Goal: Task Accomplishment & Management: Complete application form

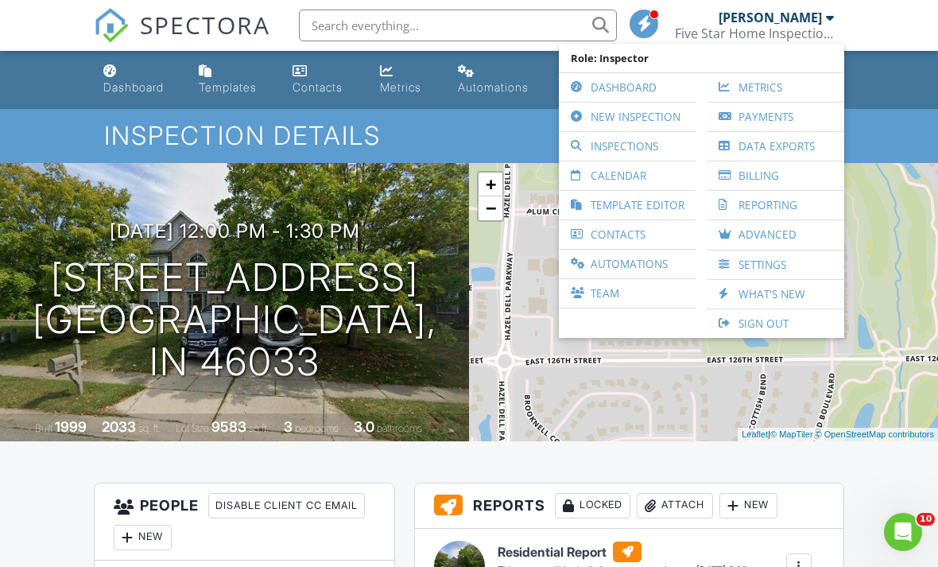
click at [644, 119] on link "New Inspection" at bounding box center [628, 117] width 122 height 29
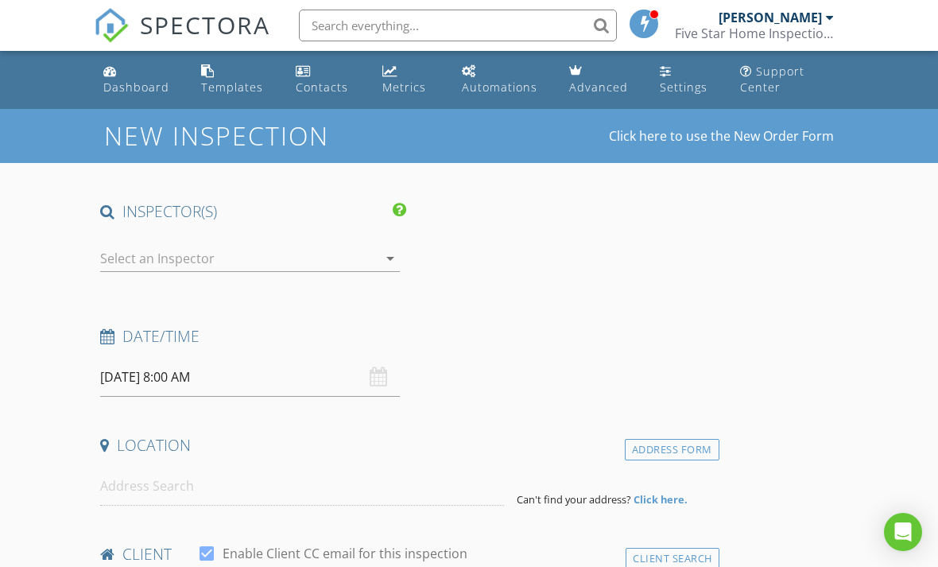
select select "7"
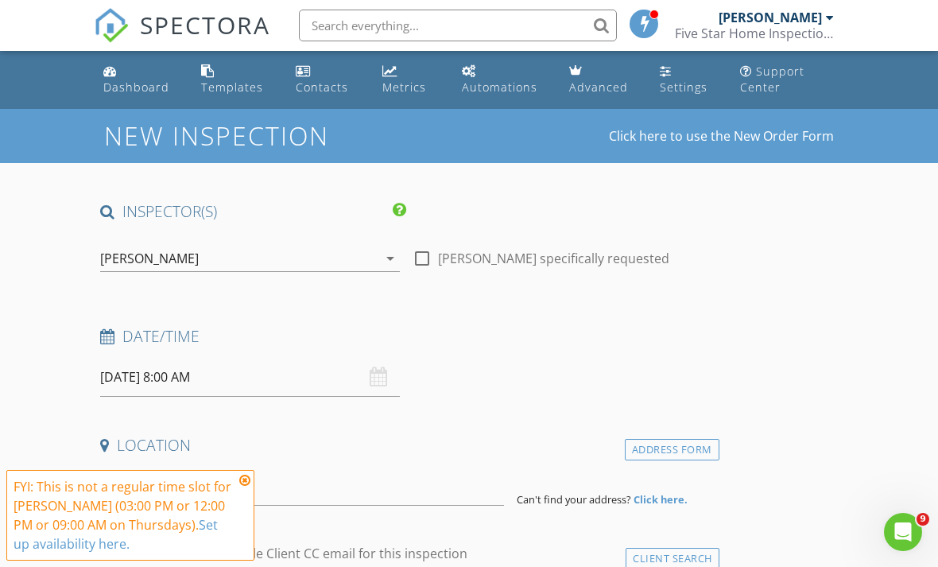
click at [179, 377] on input "08/28/2025 8:00 AM" at bounding box center [250, 377] width 300 height 39
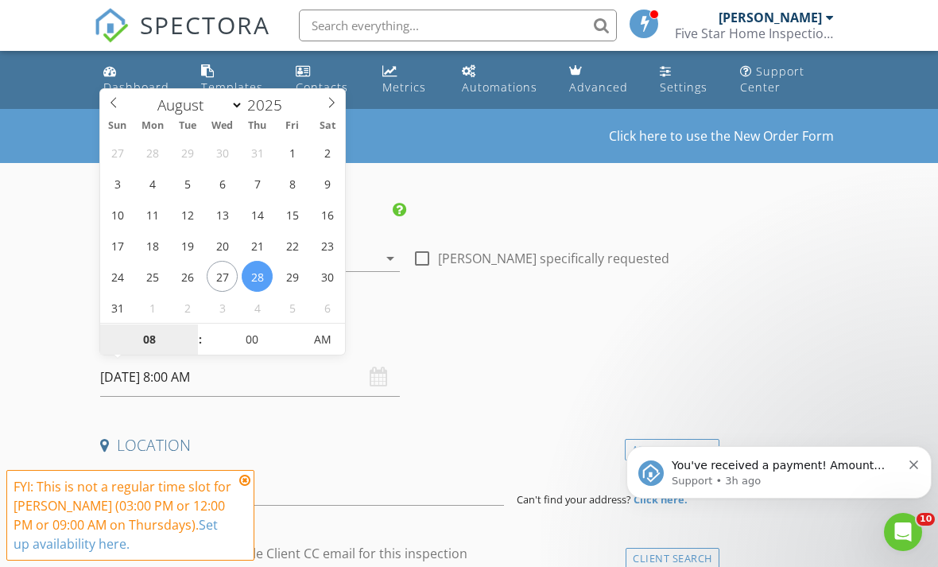
type input "09/02/2025 8:00 AM"
select select "8"
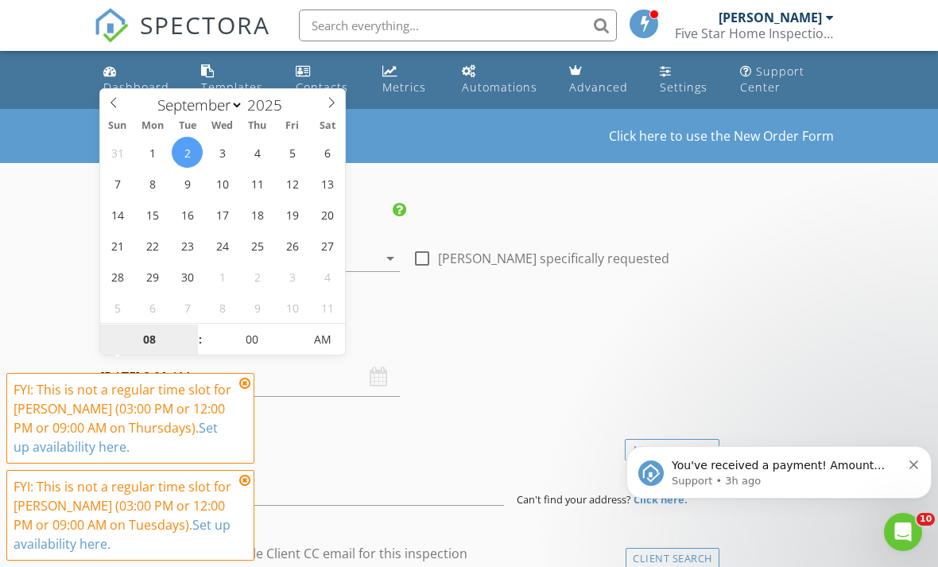
type input "09/02/2025 9:00 AM"
type input "09"
type input "09/02/2025 10:00 AM"
type input "10"
type input "09/02/2025 11:00 AM"
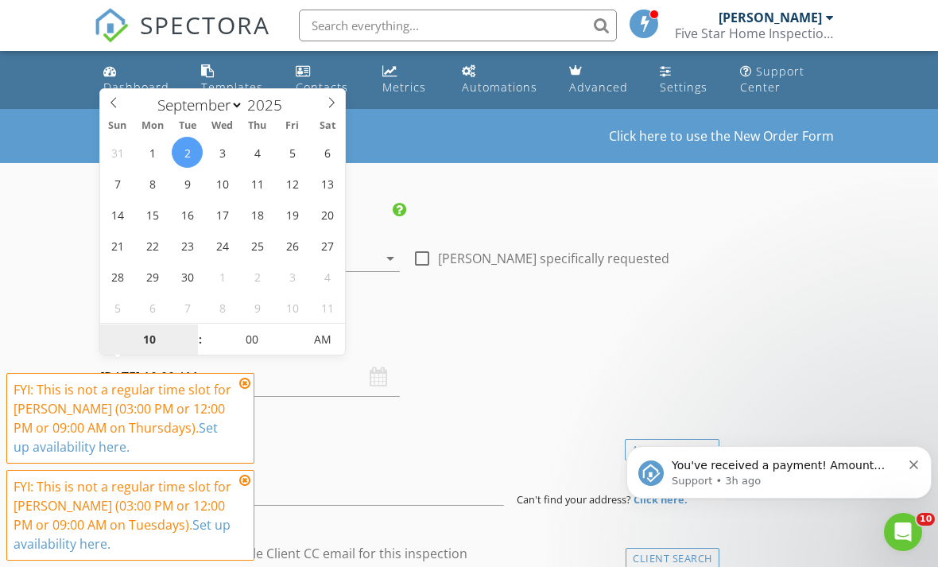
type input "11"
type input "[DATE] 12:00 PM"
type input "12"
type input "09/02/2025 1:00 PM"
type input "01"
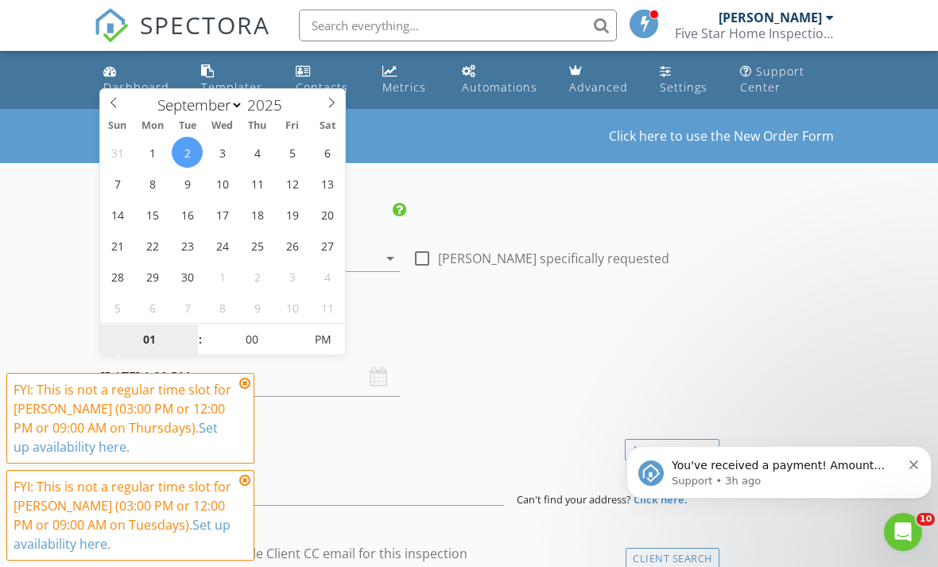
type input "09/02/2025 2:00 PM"
type input "02"
type input "[DATE] 3:00 PM"
type input "03"
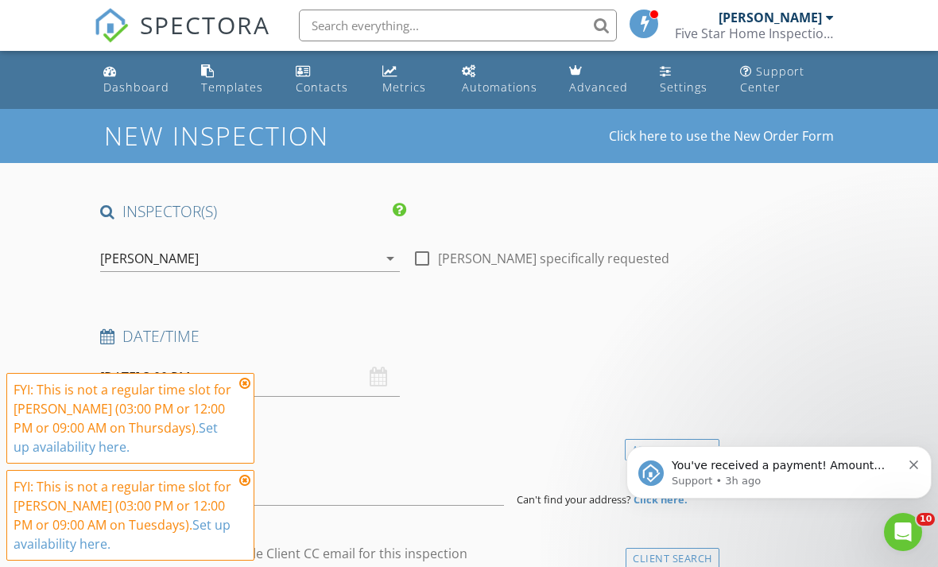
click at [244, 381] on icon at bounding box center [244, 383] width 11 height 13
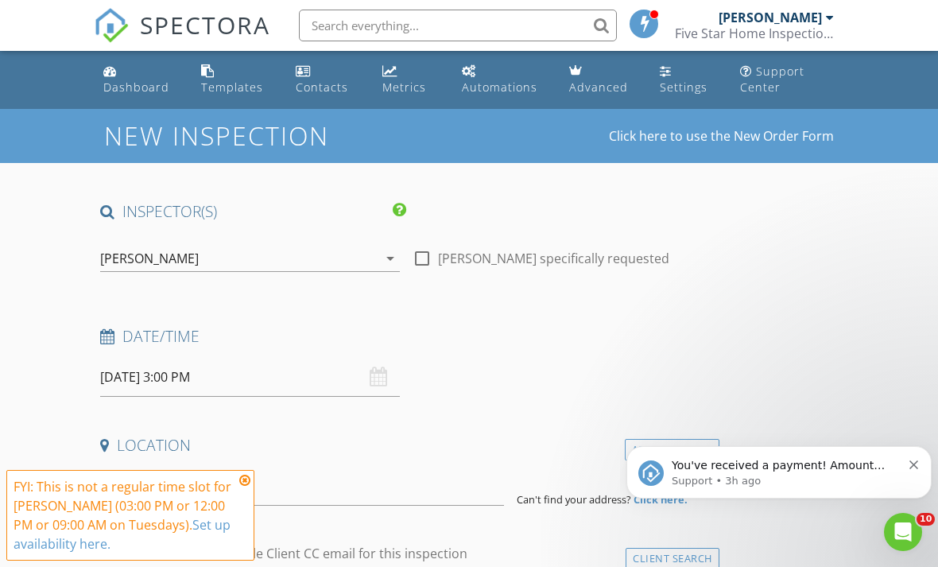
click at [248, 479] on icon at bounding box center [244, 480] width 11 height 13
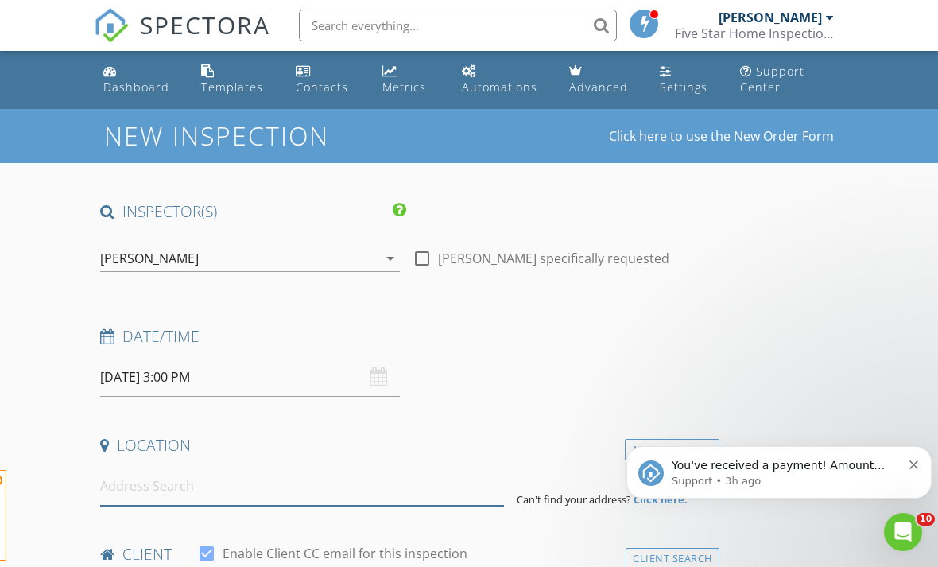
click at [198, 485] on input at bounding box center [302, 485] width 404 height 39
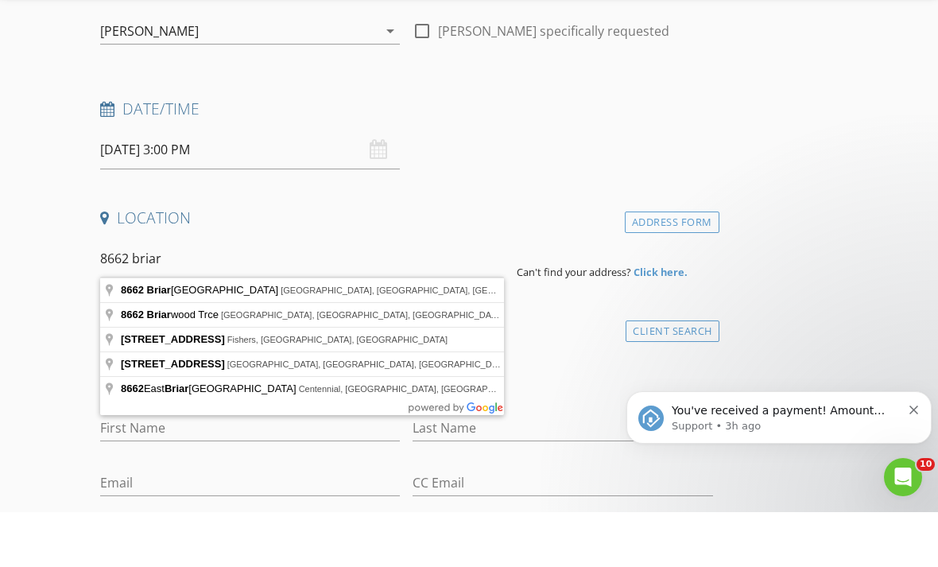
type input "8662 Briarwood Lake Road, Monrovia, IN, USA"
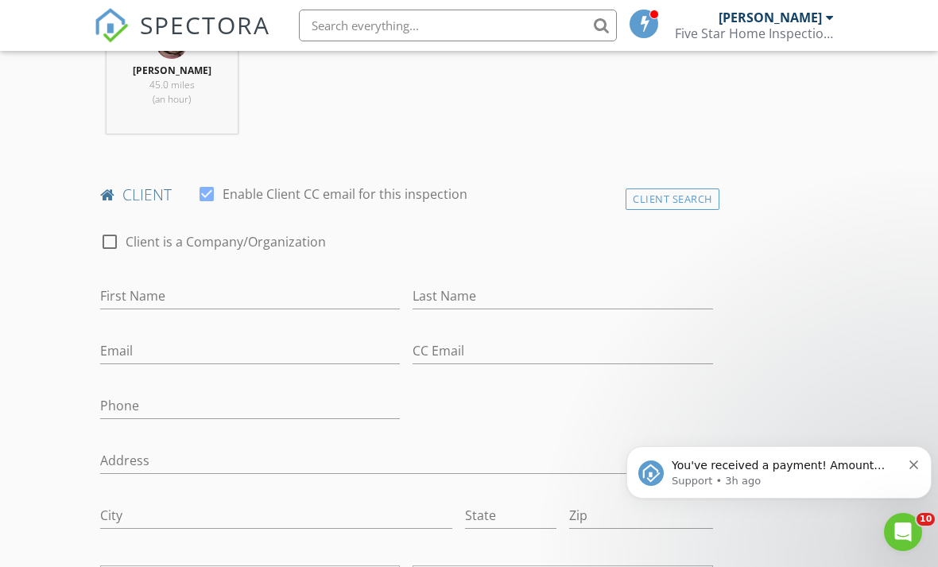
scroll to position [717, 0]
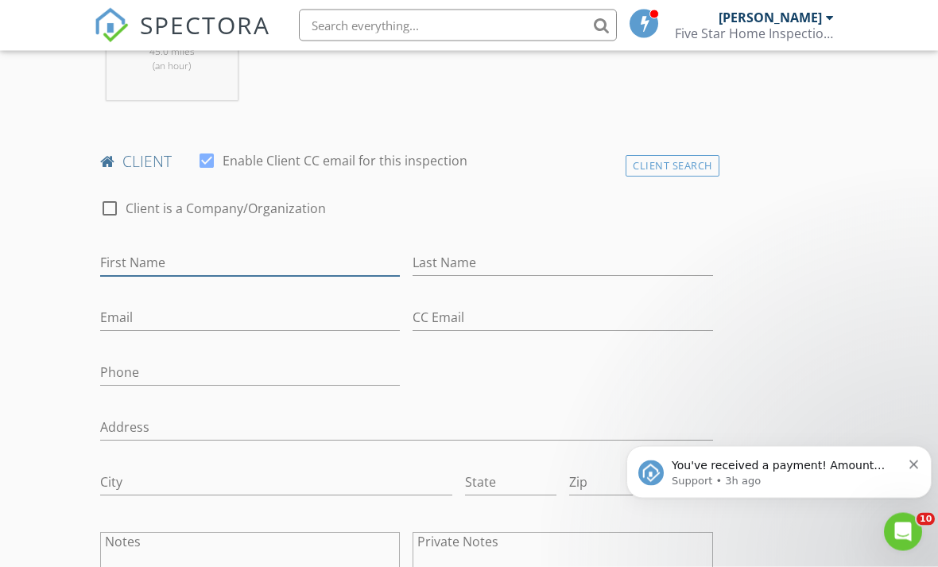
click at [222, 258] on input "First Name" at bounding box center [250, 263] width 300 height 26
type input "Cameryn"
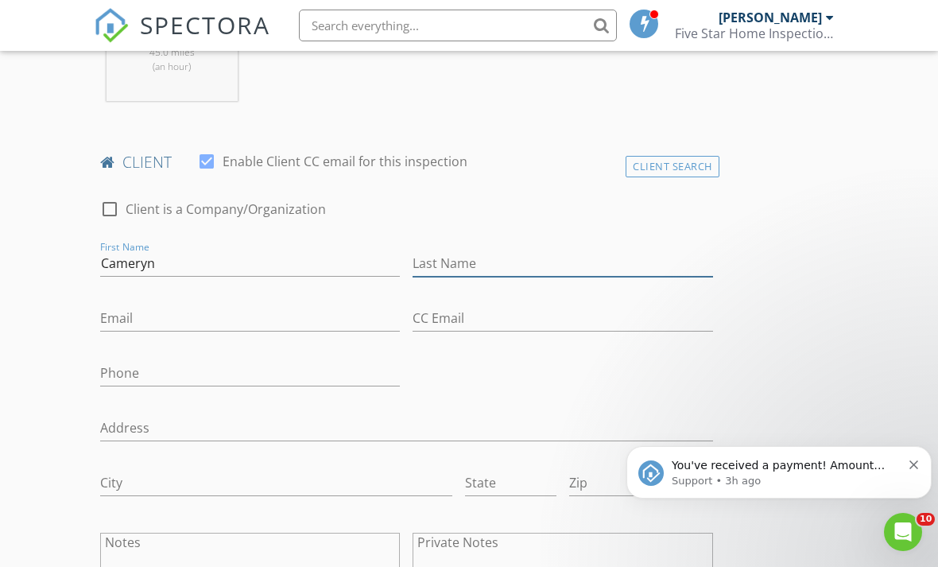
click at [470, 258] on input "Last Name" at bounding box center [562, 263] width 300 height 26
type input "m"
type input "[PERSON_NAME]"
click at [188, 298] on div "Email" at bounding box center [250, 322] width 300 height 52
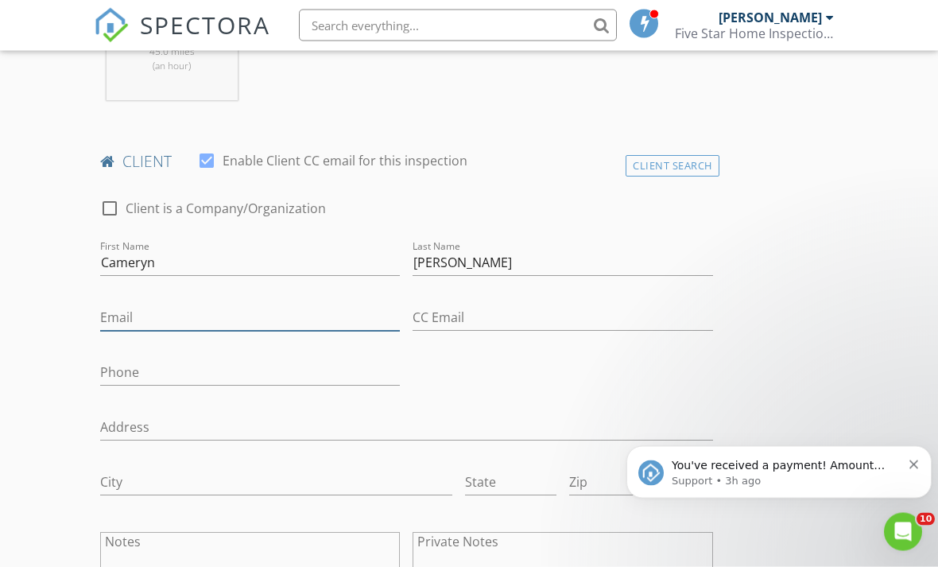
click at [145, 305] on input "Email" at bounding box center [250, 318] width 300 height 26
type input "Cummurphs@gmail.com"
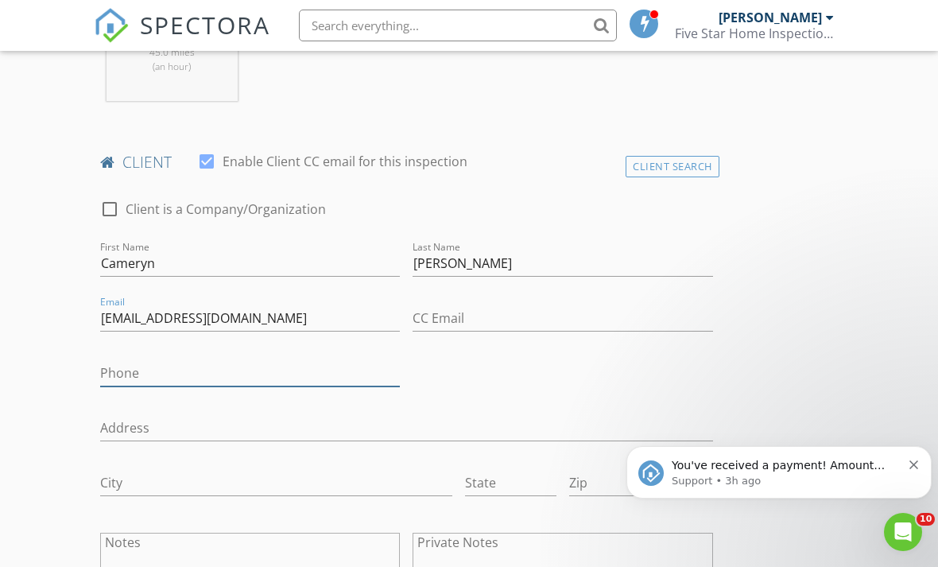
click at [191, 374] on input "Phone" at bounding box center [250, 373] width 300 height 26
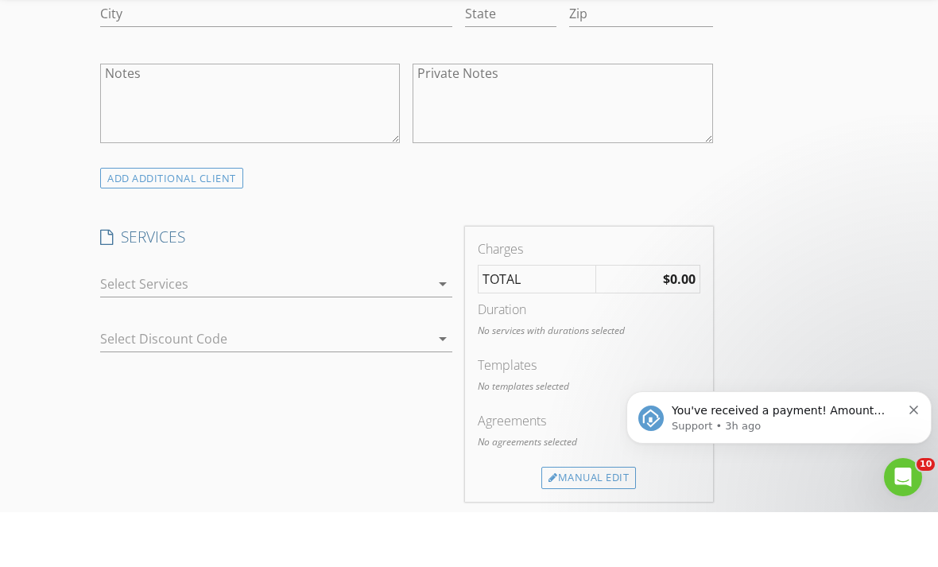
scroll to position [1139, 0]
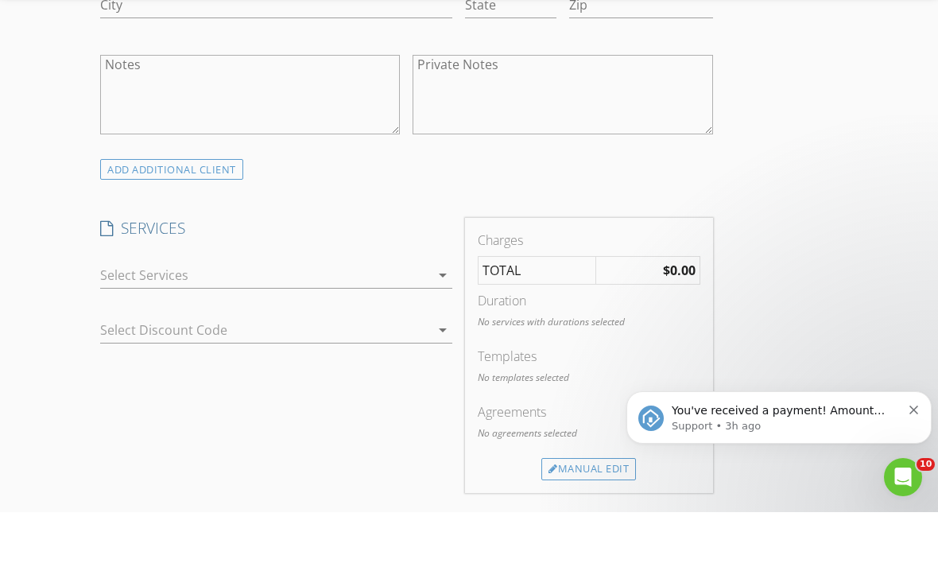
type input "[PHONE_NUMBER]"
click at [273, 317] on div at bounding box center [265, 329] width 330 height 25
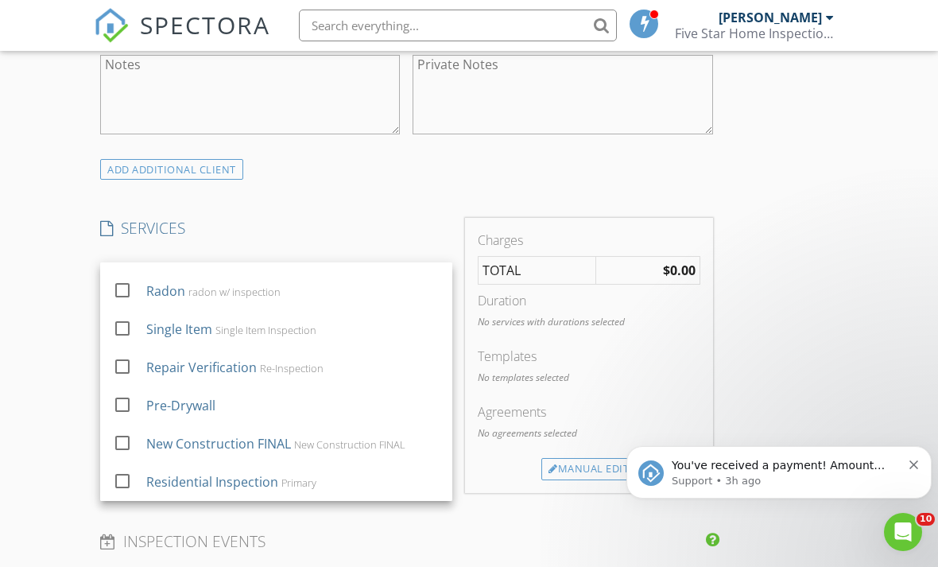
scroll to position [143, 0]
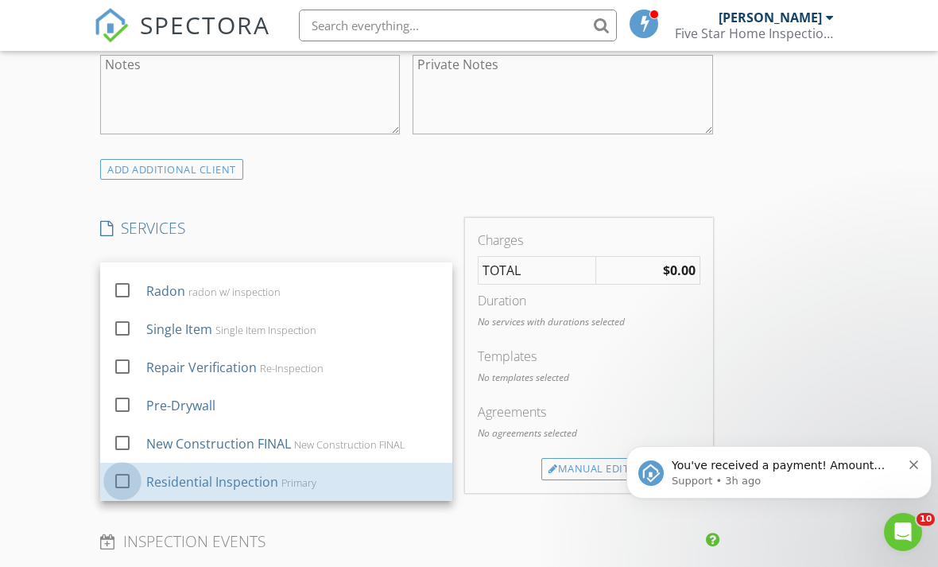
click at [129, 482] on div at bounding box center [122, 480] width 27 height 27
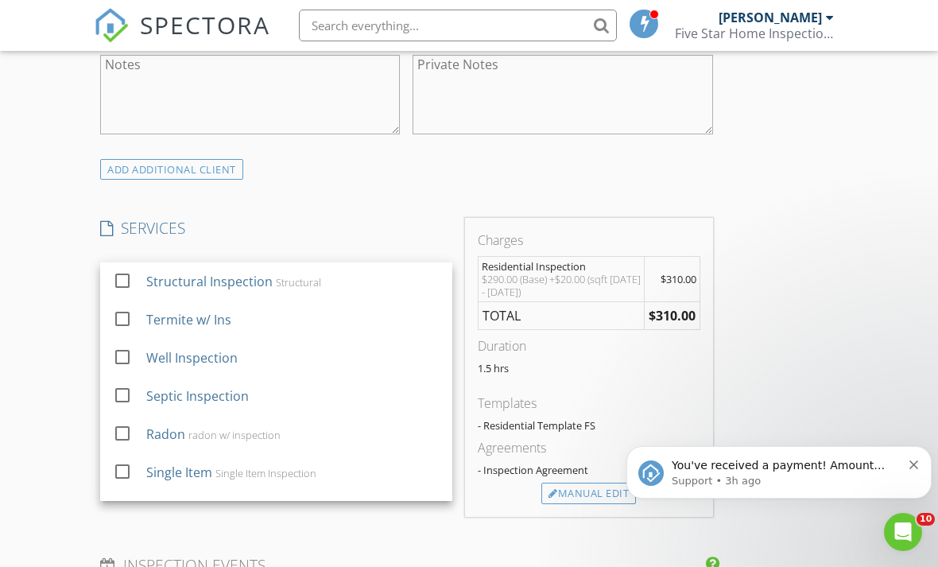
scroll to position [0, 0]
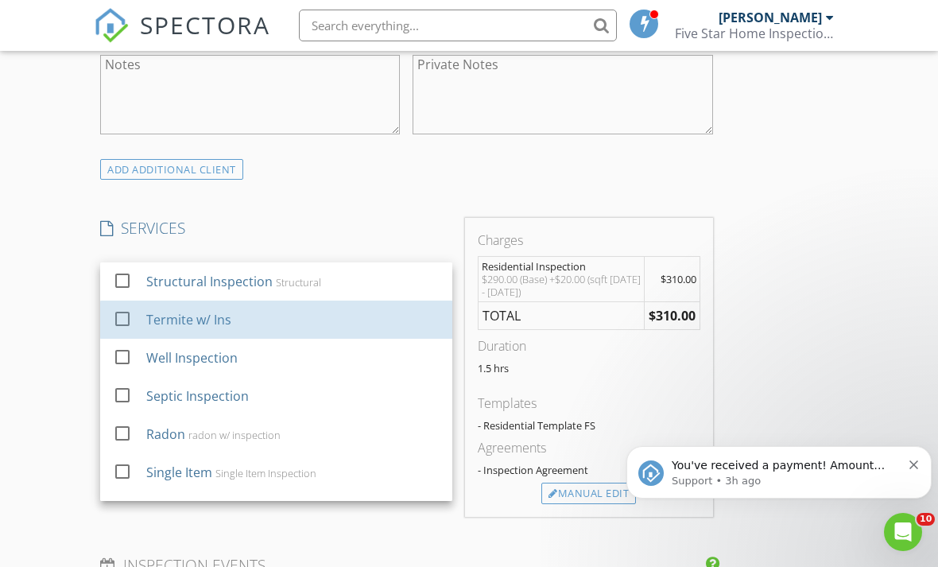
click at [181, 313] on div "Termite w/ Ins" at bounding box center [188, 319] width 85 height 19
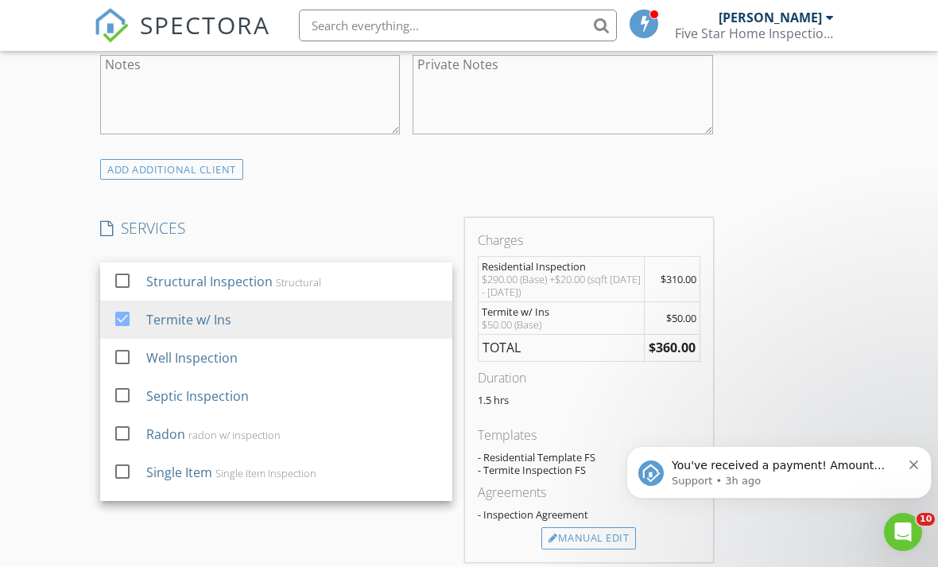
click at [173, 396] on div "Septic Inspection" at bounding box center [197, 395] width 103 height 19
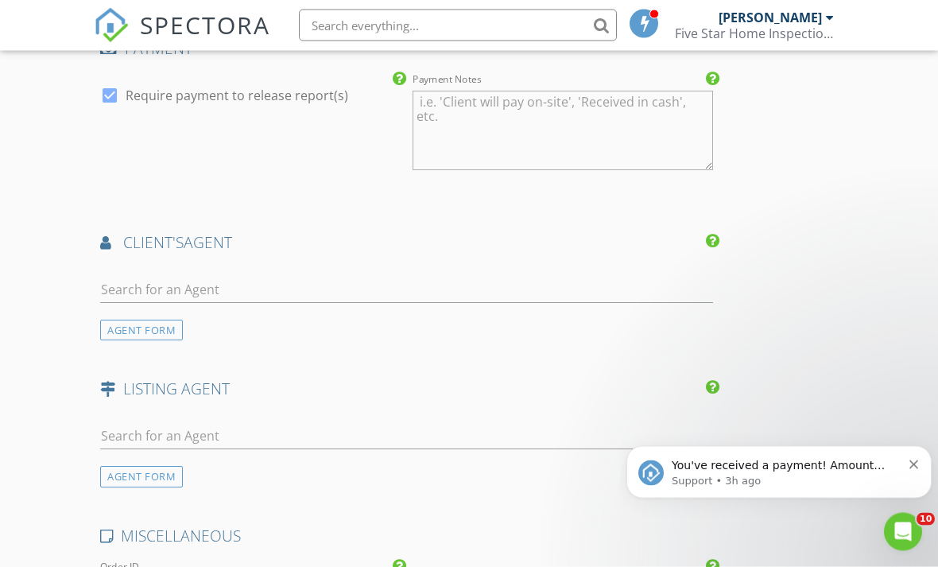
scroll to position [1926, 0]
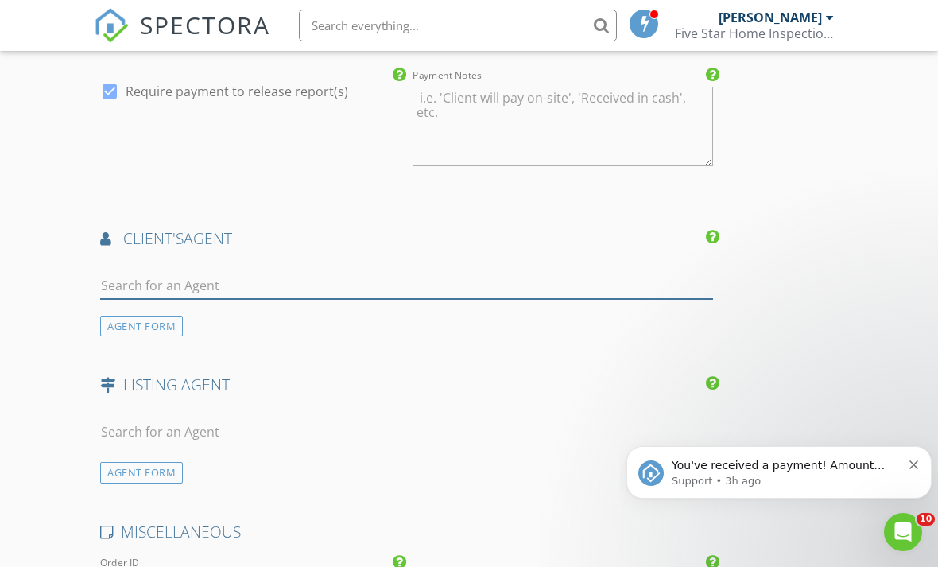
click at [275, 282] on input "text" at bounding box center [406, 286] width 613 height 26
type input "Carr"
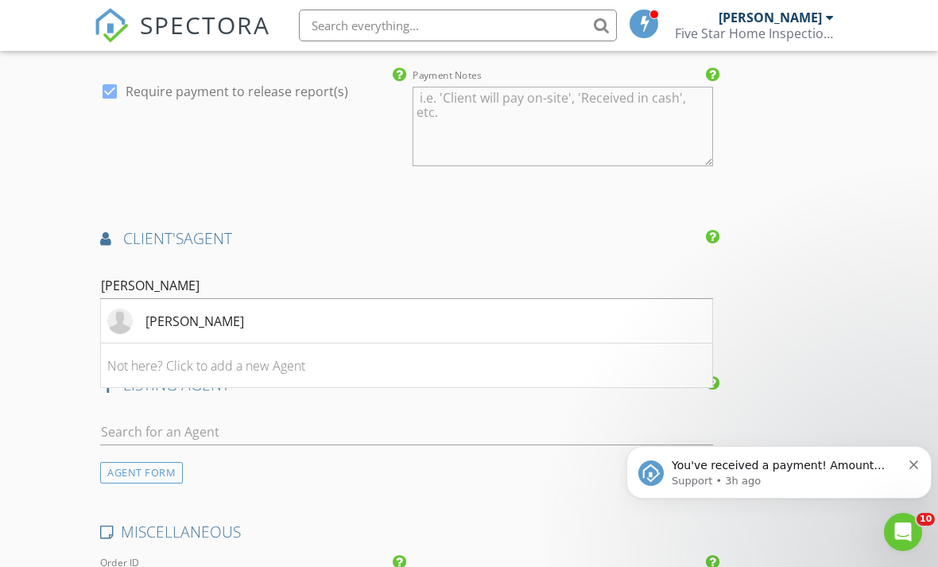
click at [208, 324] on div "[PERSON_NAME]" at bounding box center [194, 320] width 99 height 19
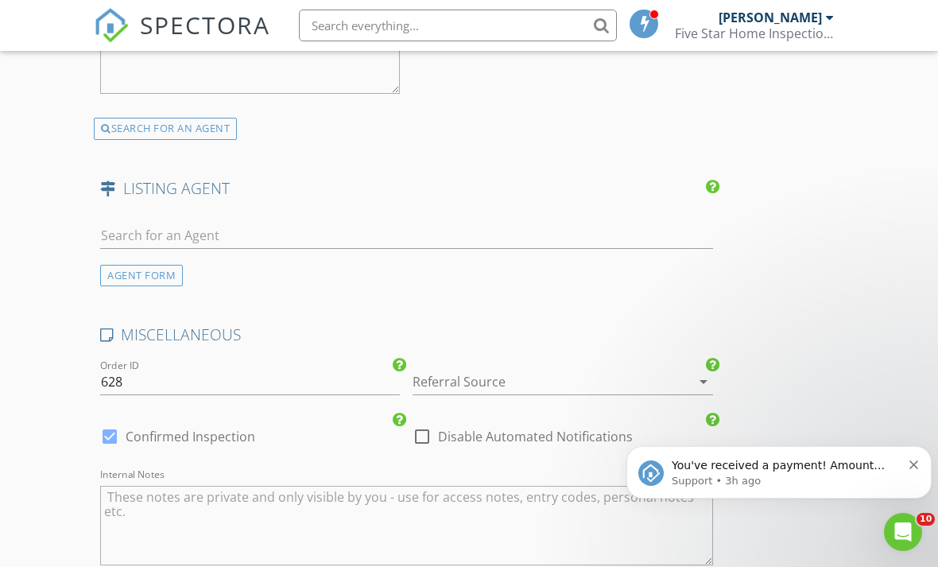
scroll to position [2596, 0]
click at [489, 373] on div at bounding box center [539, 379] width 255 height 25
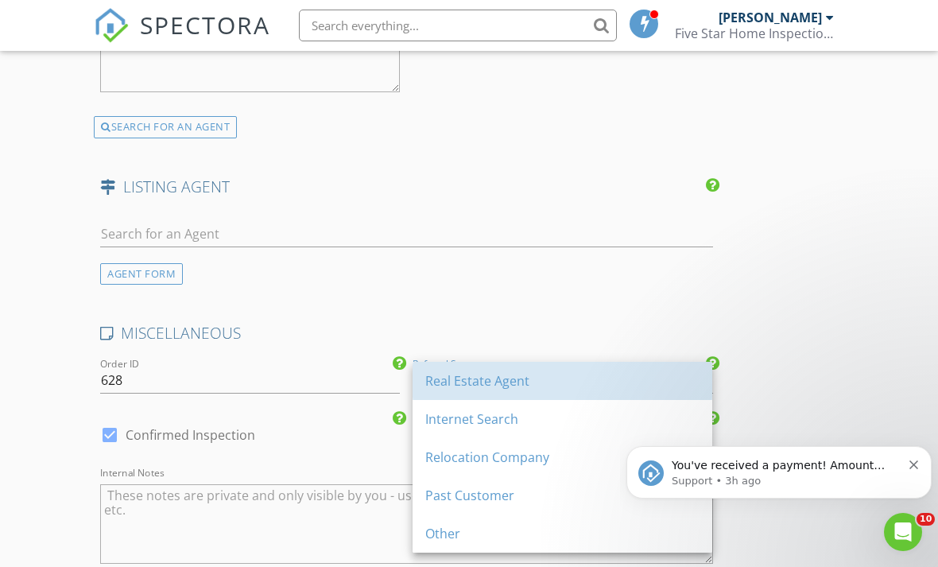
click at [481, 384] on div "Real Estate Agent" at bounding box center [562, 380] width 274 height 19
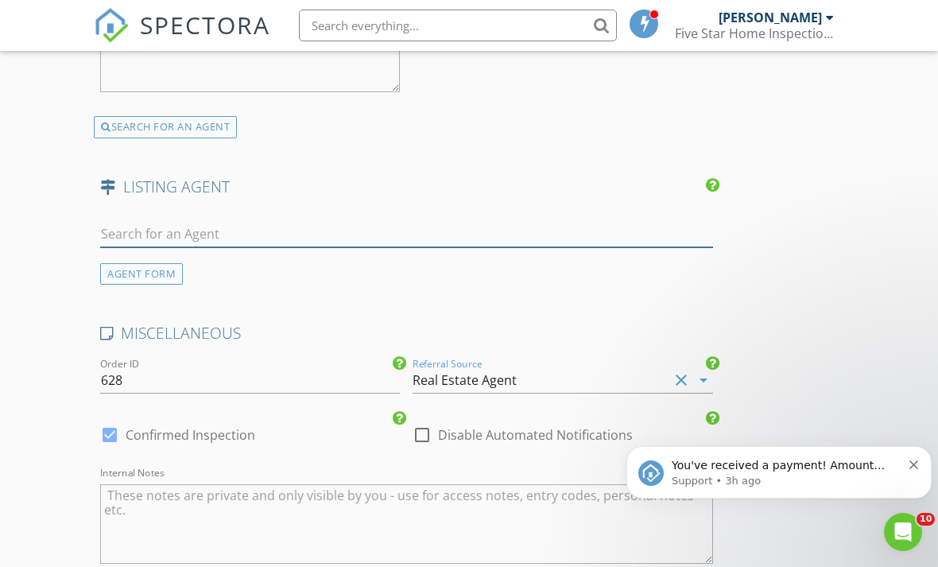
click at [260, 229] on input "text" at bounding box center [406, 234] width 613 height 26
click at [238, 501] on textarea "Internal Notes" at bounding box center [406, 523] width 613 height 79
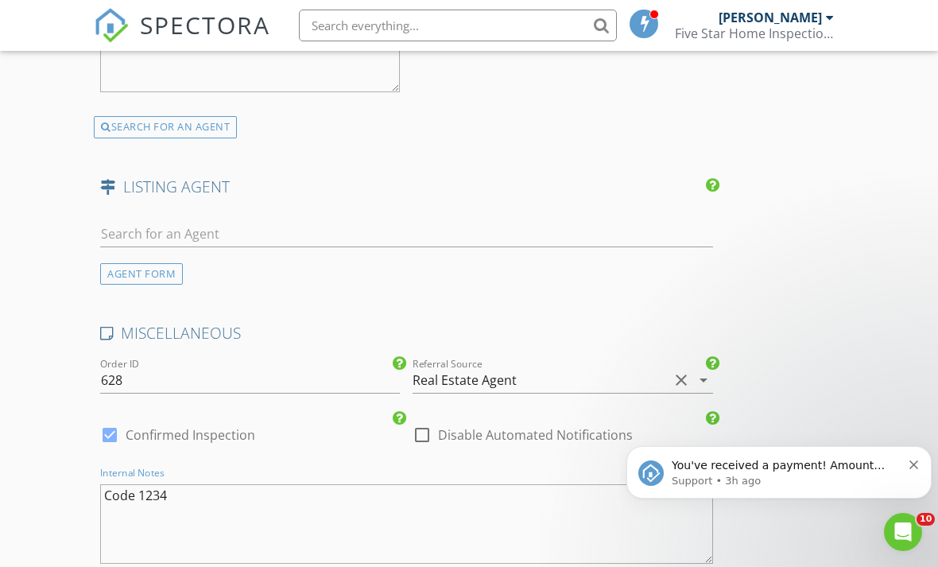
type textarea "Code 1234"
click at [131, 225] on input "text" at bounding box center [406, 234] width 613 height 26
type input "abig"
click at [234, 265] on div "No results found. Click to add a new Agent" at bounding box center [226, 268] width 239 height 19
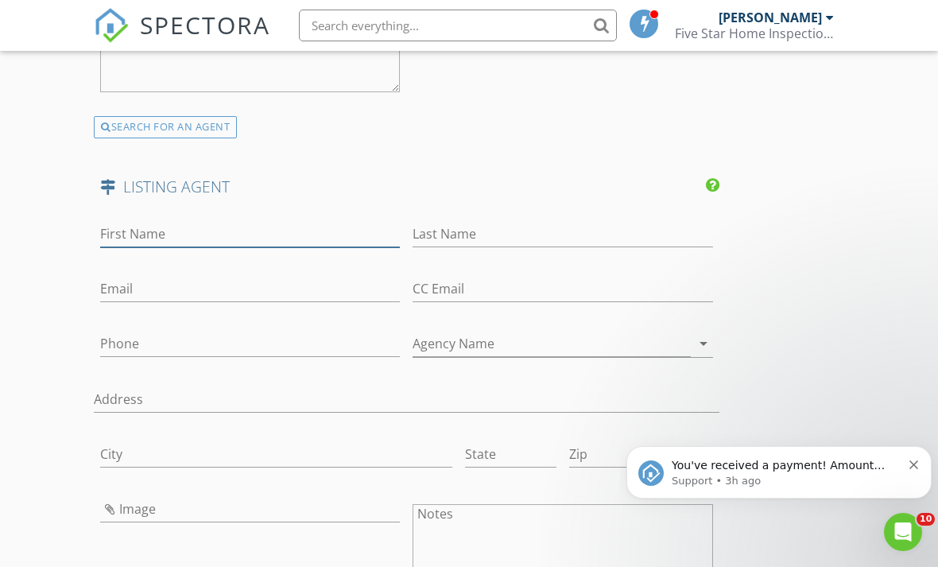
click at [195, 223] on input "First Name" at bounding box center [250, 234] width 300 height 26
type input "Abigail"
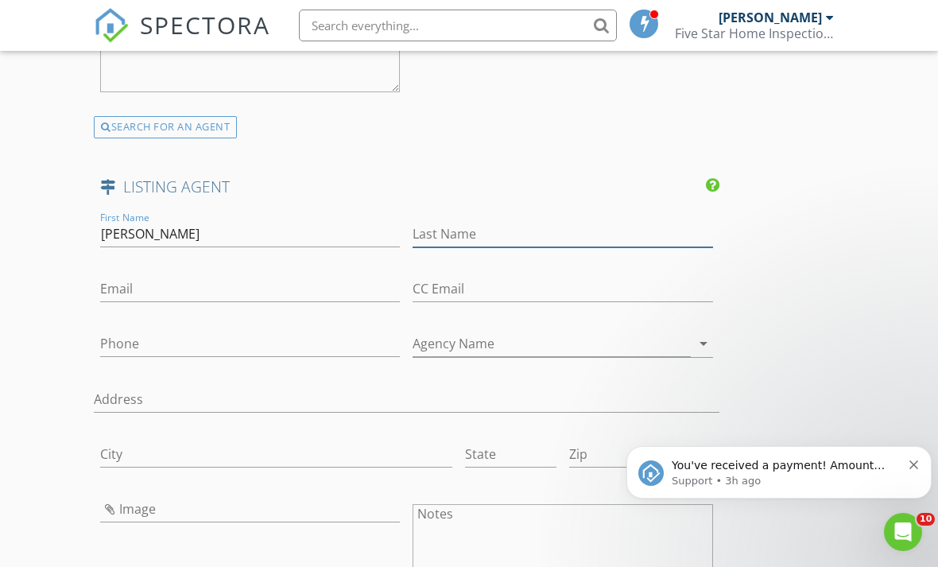
click at [485, 223] on input "Last Name" at bounding box center [562, 234] width 300 height 26
type input "Robeson"
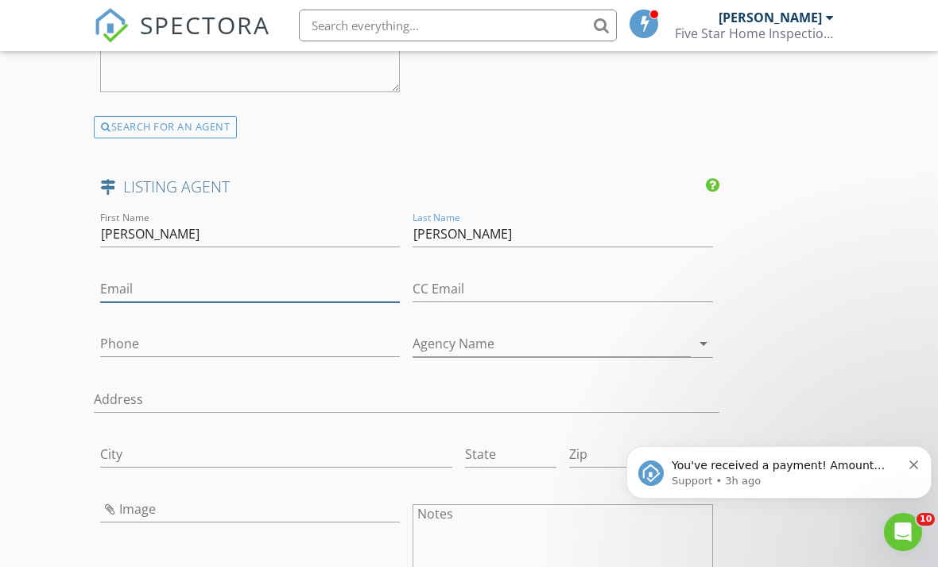
click at [206, 296] on input "Email" at bounding box center [250, 289] width 300 height 26
type input "[EMAIL_ADDRESS][DOMAIN_NAME]"
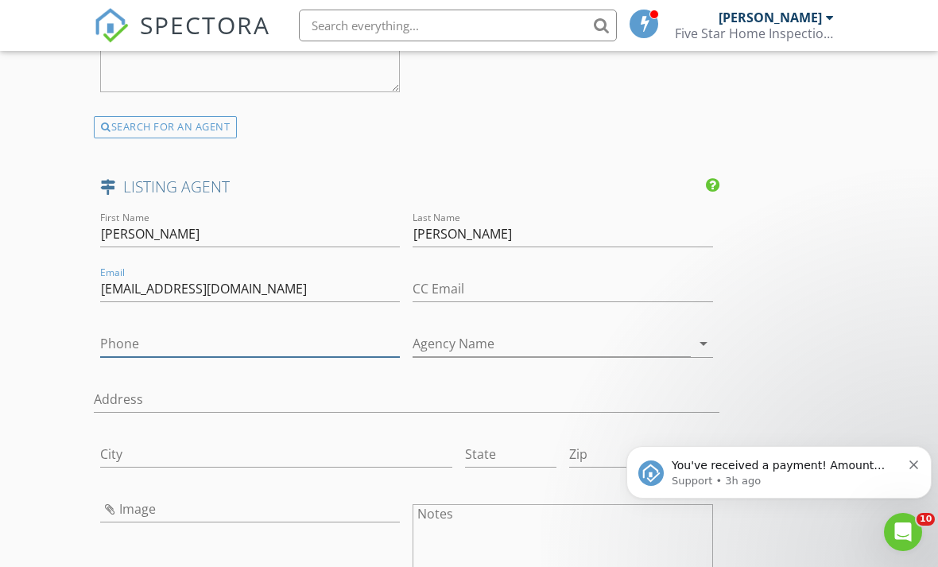
click at [253, 334] on input "Phone" at bounding box center [250, 344] width 300 height 26
type input "[PHONE_NUMBER]"
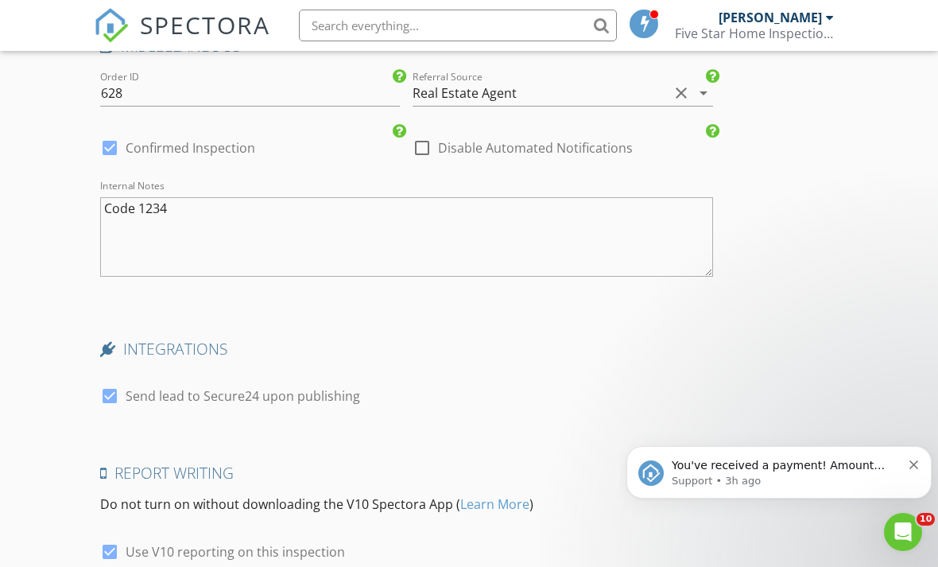
scroll to position [3438, 0]
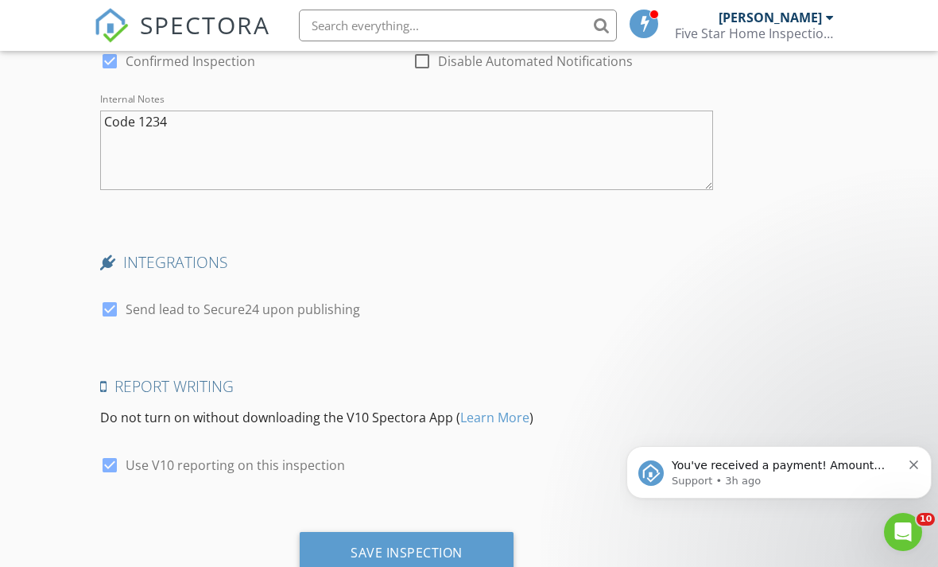
click at [430, 544] on div "Save Inspection" at bounding box center [406, 552] width 112 height 16
